Goal: Complete application form

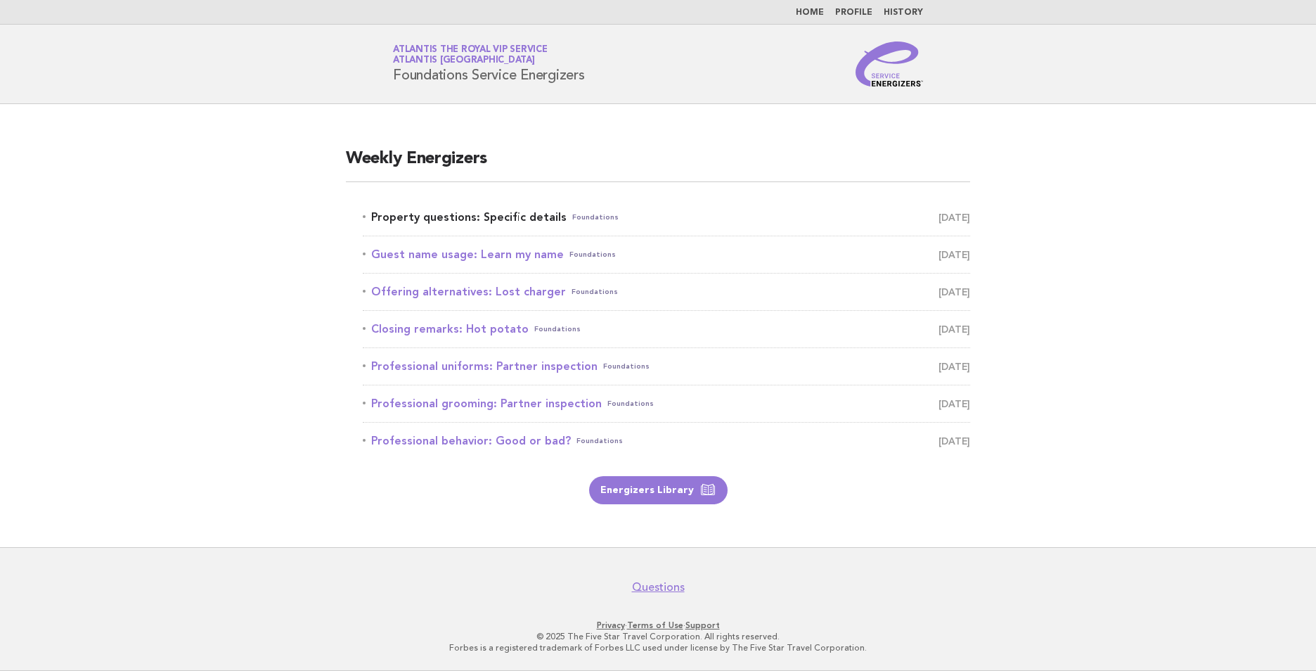
click at [476, 214] on link "Property questions: Specific details Foundations [DATE]" at bounding box center [666, 217] width 607 height 20
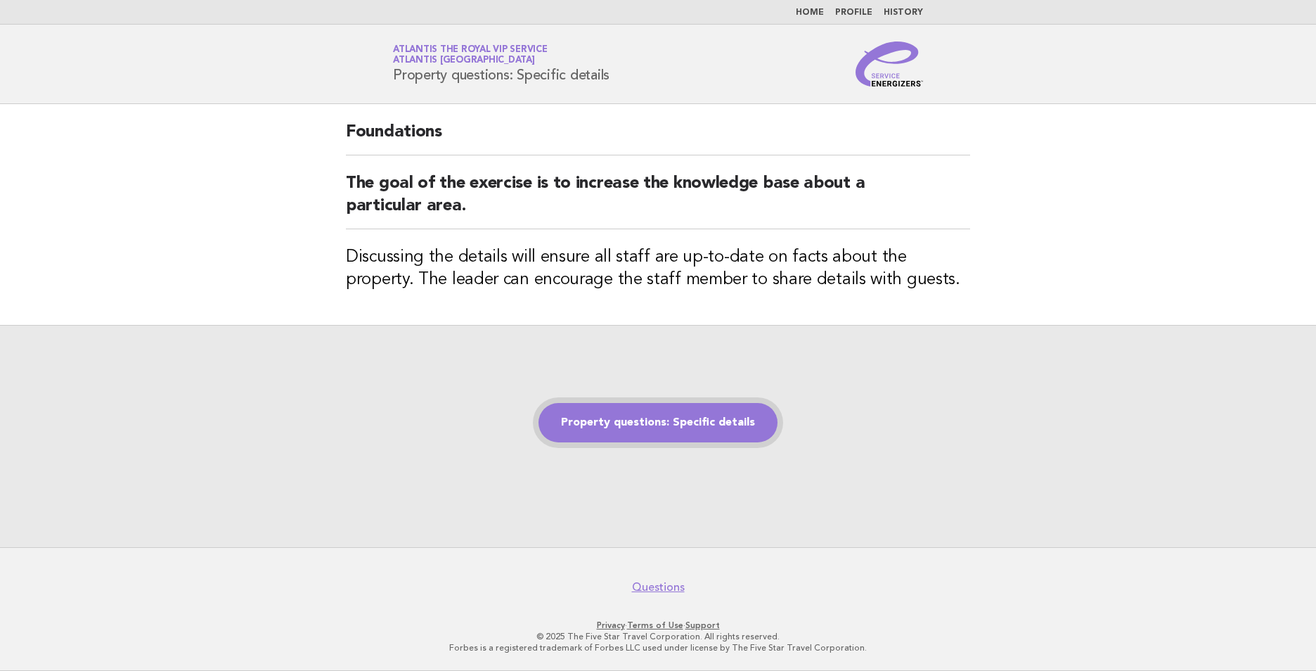
click at [682, 419] on link "Property questions: Specific details" at bounding box center [657, 422] width 239 height 39
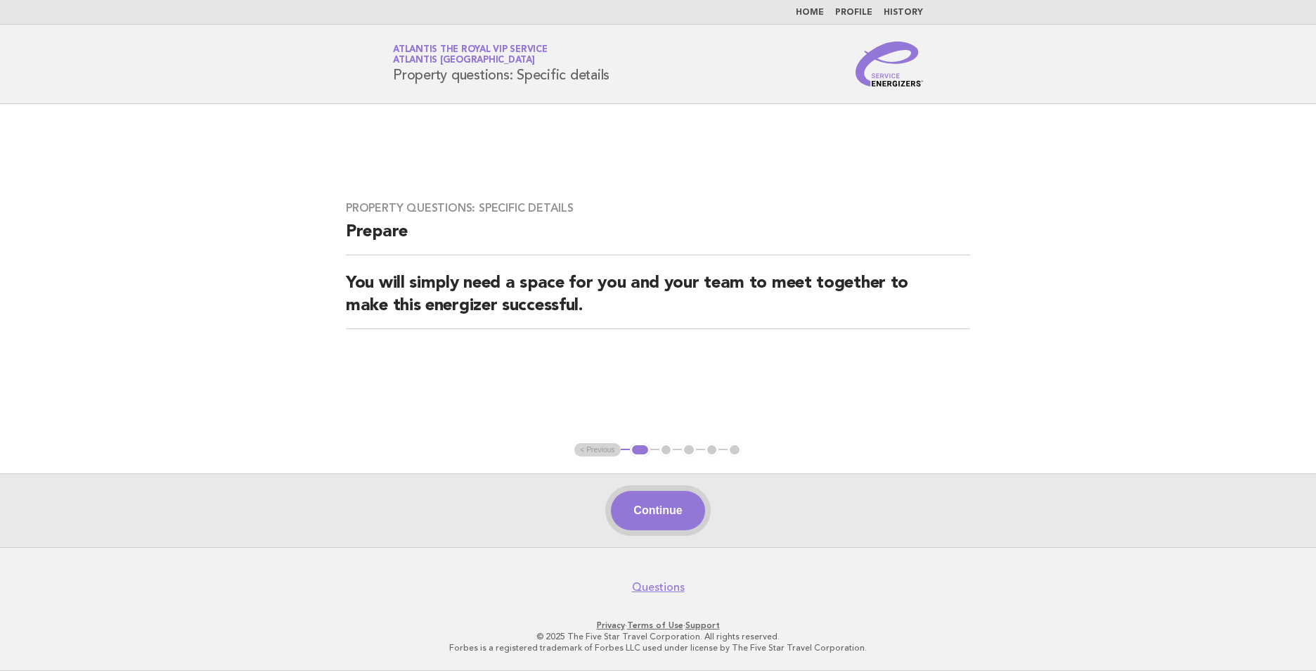
click at [657, 523] on button "Continue" at bounding box center [657, 510] width 93 height 39
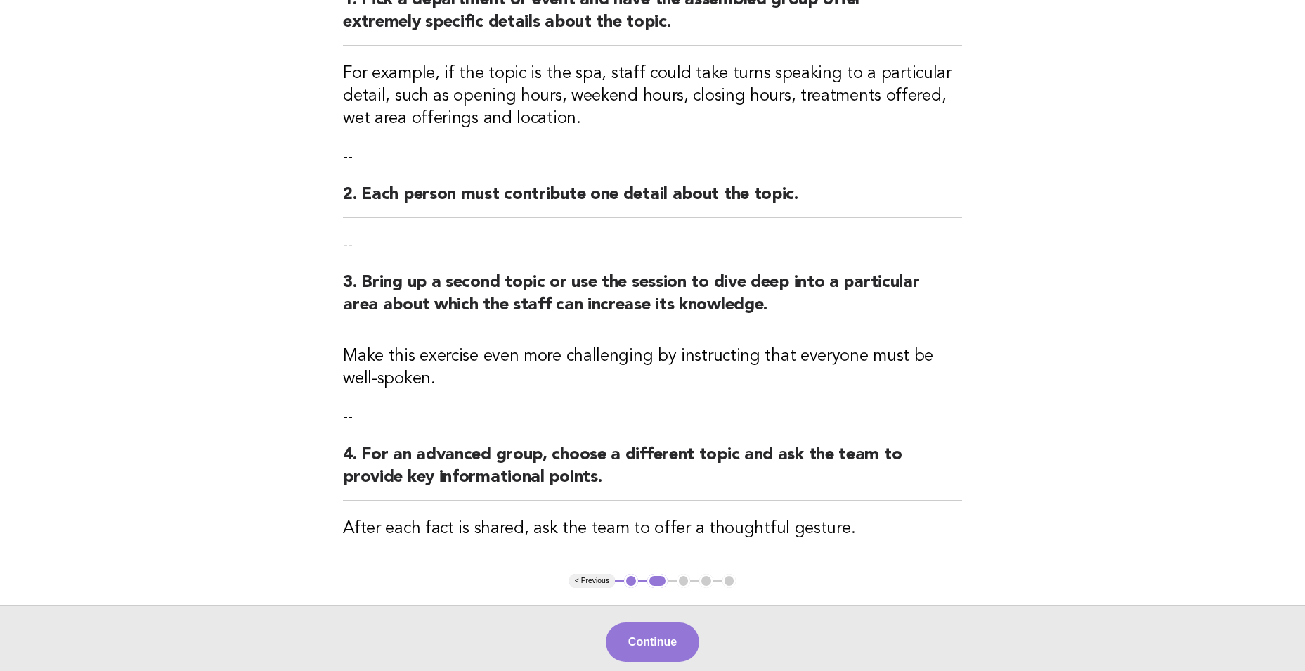
scroll to position [334, 0]
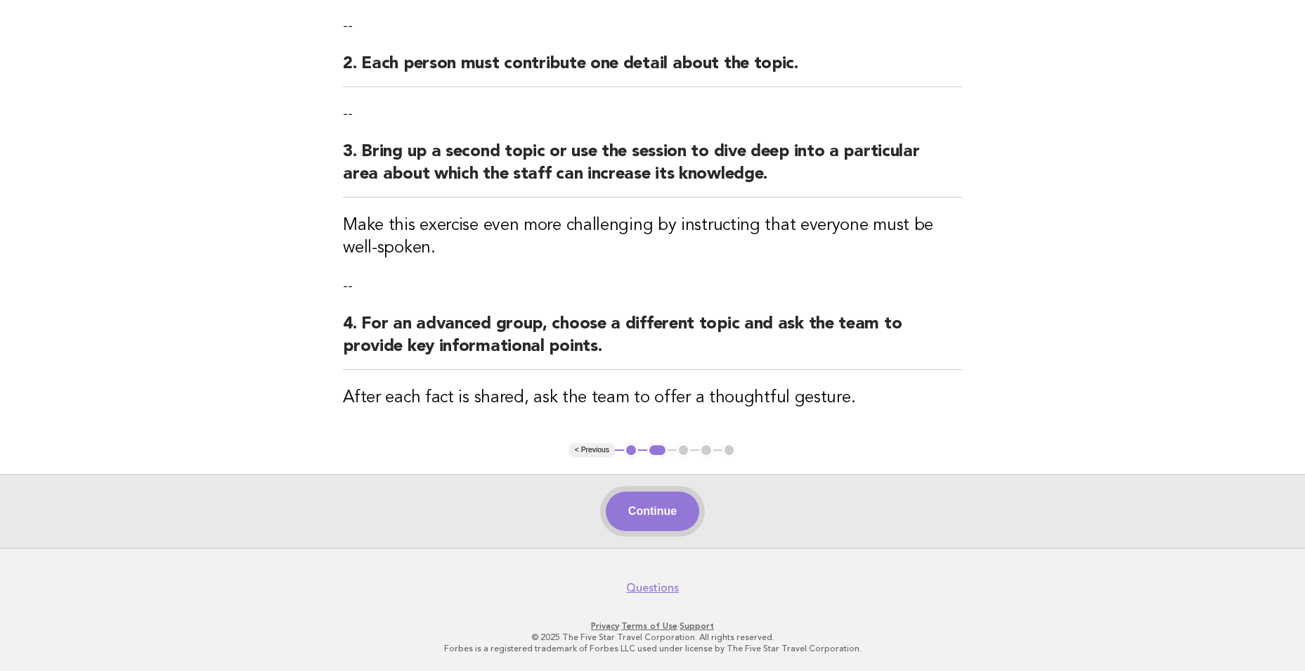
click at [671, 514] on button "Continue" at bounding box center [652, 510] width 93 height 39
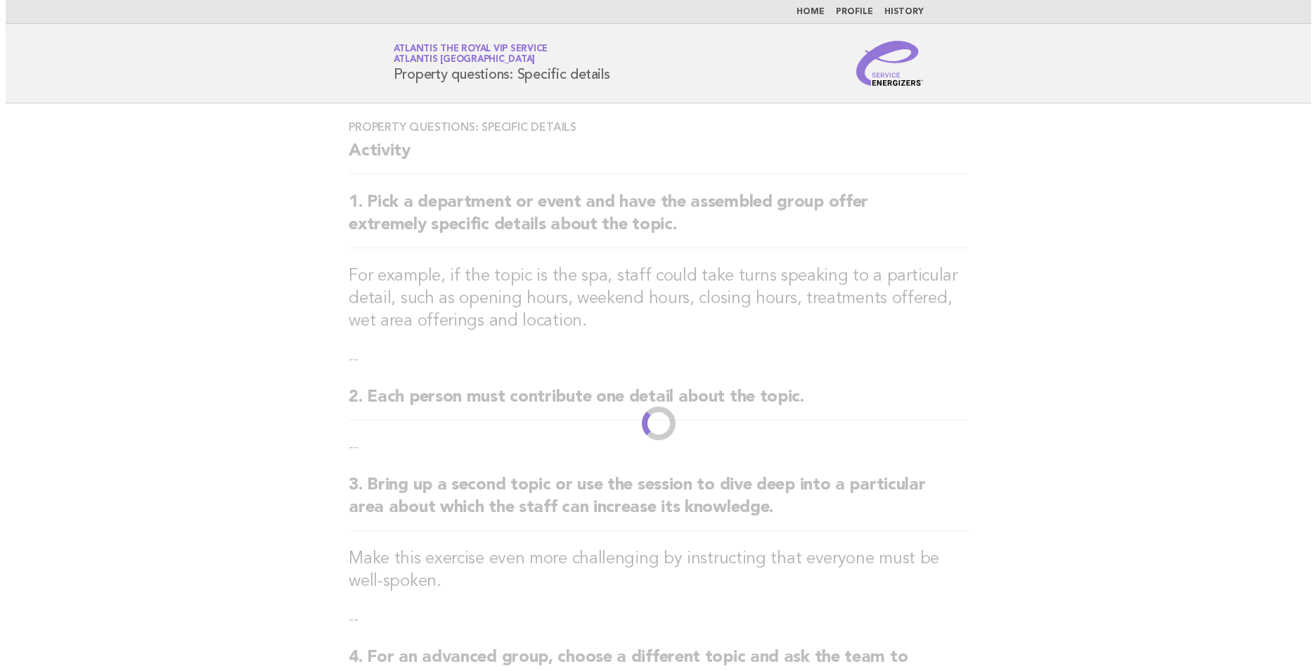
scroll to position [0, 0]
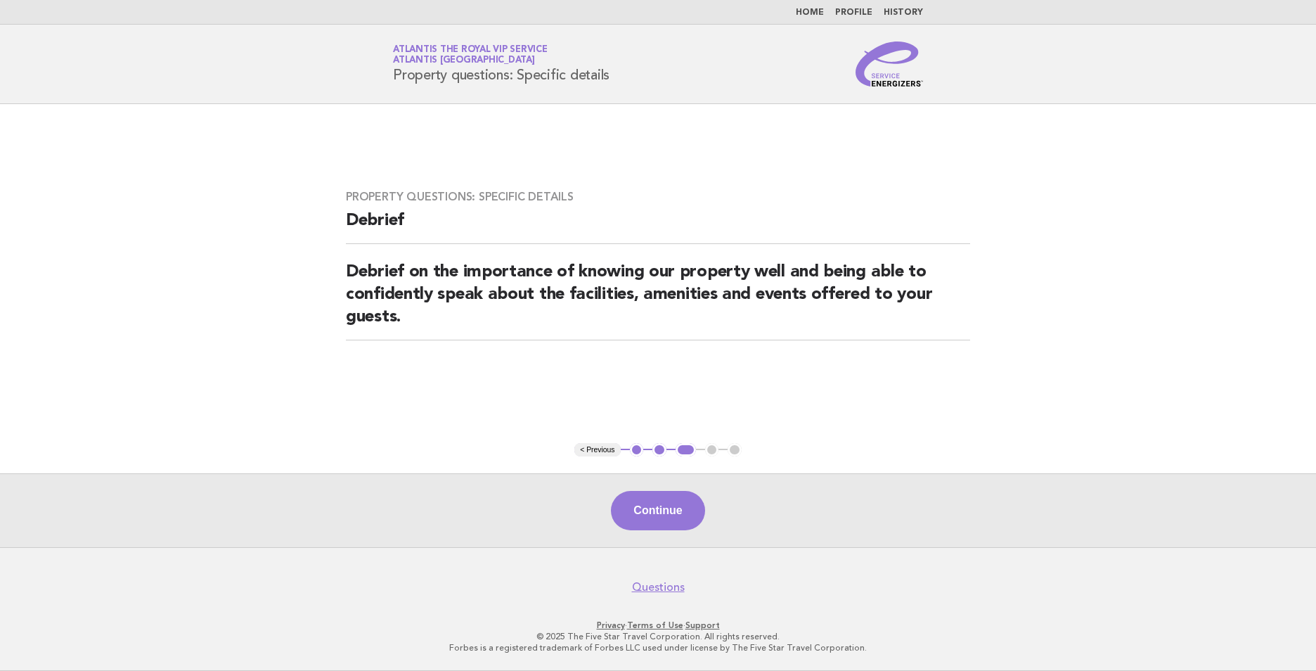
click at [804, 14] on link "Home" at bounding box center [810, 12] width 28 height 8
